Goal: Navigation & Orientation: Find specific page/section

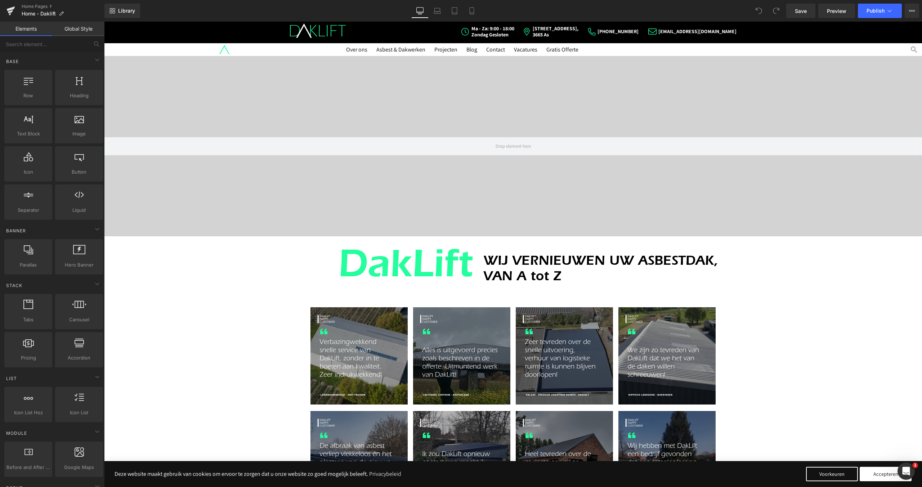
drag, startPoint x: 592, startPoint y: 52, endPoint x: 579, endPoint y: 52, distance: 13.3
click at [592, 52] on ul "Over ons Asbest & Dakwerken Projecten Blog Contact Vacatures Gratis Offerte" at bounding box center [567, 49] width 443 height 9
click at [586, 50] on ul "Over ons Asbest & Dakwerken Projecten Blog Contact Vacatures Gratis Offerte" at bounding box center [567, 49] width 443 height 9
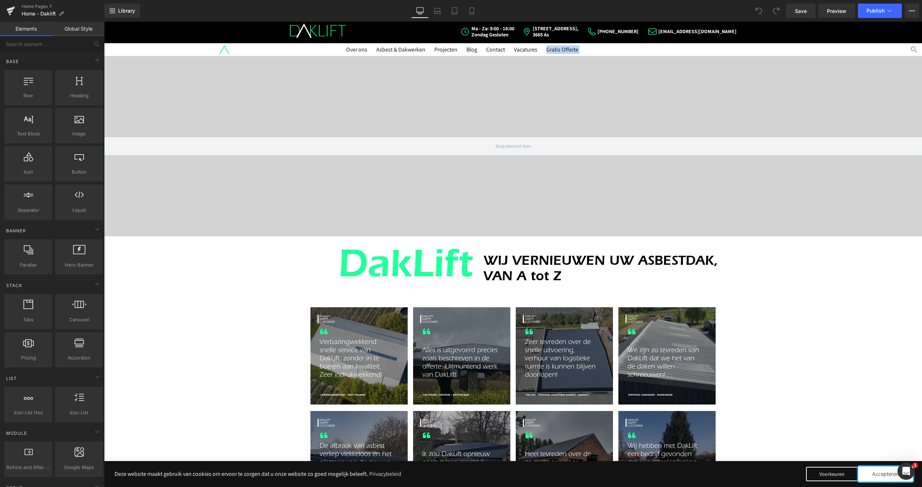
click at [871, 477] on button "Accepteren" at bounding box center [886, 474] width 55 height 15
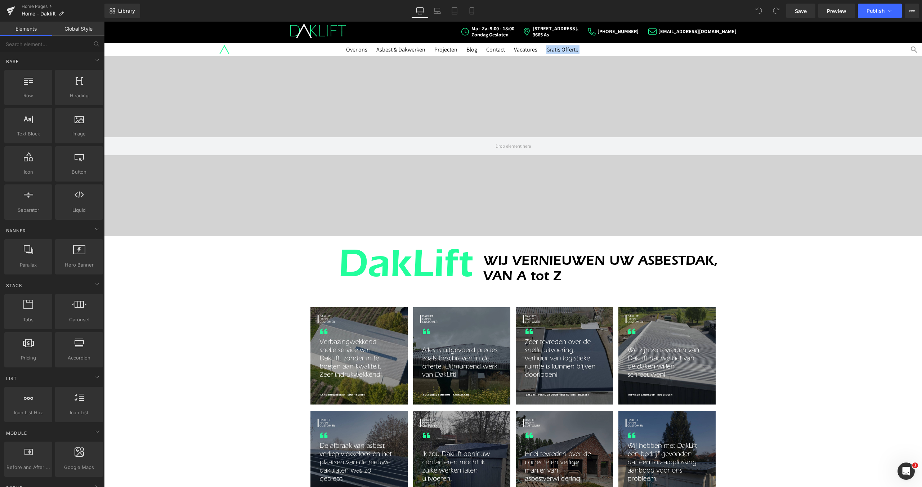
click at [613, 48] on ul "Over ons Asbest & Dakwerken Projecten Blog Contact Vacatures Gratis Offerte" at bounding box center [567, 49] width 443 height 9
